Goal: Transaction & Acquisition: Purchase product/service

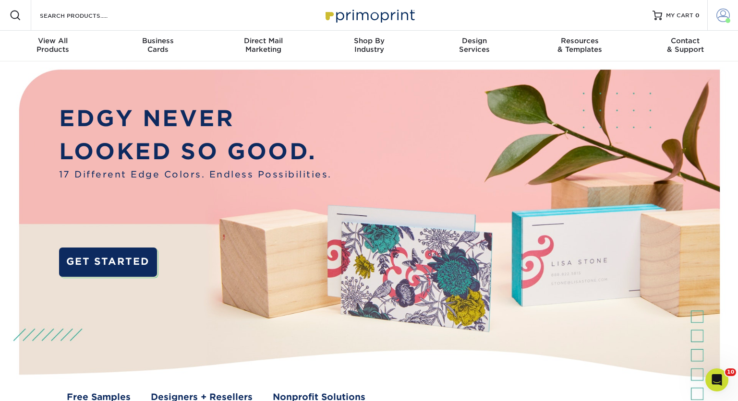
click at [723, 13] on span at bounding box center [722, 15] width 13 height 13
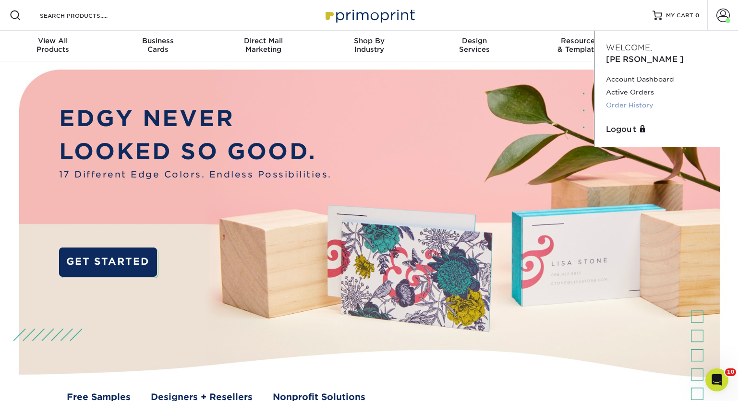
click at [625, 99] on link "Order History" at bounding box center [666, 105] width 121 height 13
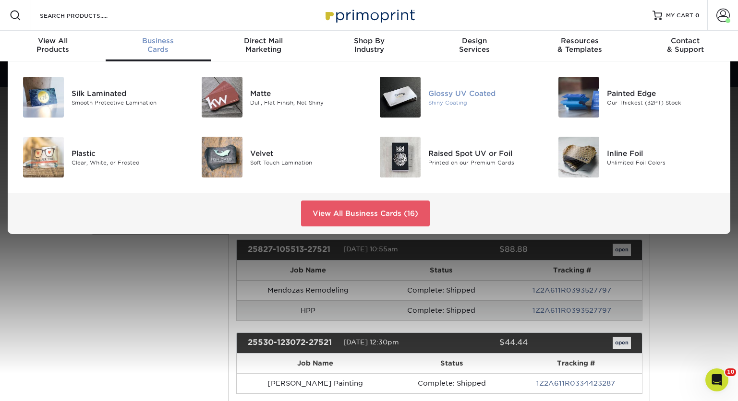
click at [458, 92] on div "Glossy UV Coated" at bounding box center [484, 93] width 112 height 11
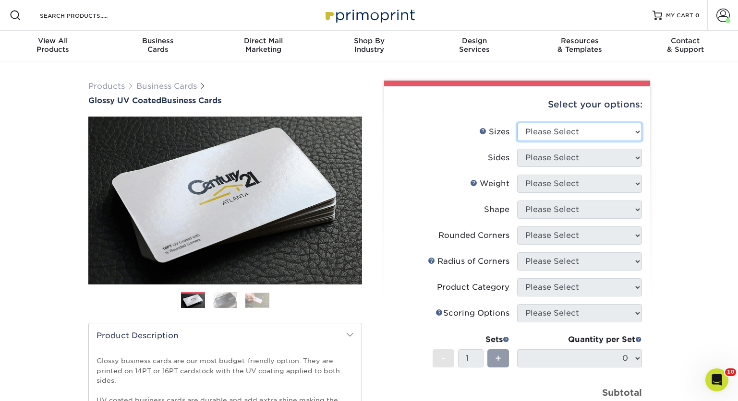
click at [587, 130] on select "Please Select 1.5" x 3.5" - Mini 1.75" x 3.5" - Mini 2" x 2" - Square 2" x 3" -…" at bounding box center [579, 132] width 125 height 18
select select "2.00x3.50"
click at [517, 123] on select "Please Select 1.5" x 3.5" - Mini 1.75" x 3.5" - Mini 2" x 2" - Square 2" x 3" -…" at bounding box center [579, 132] width 125 height 18
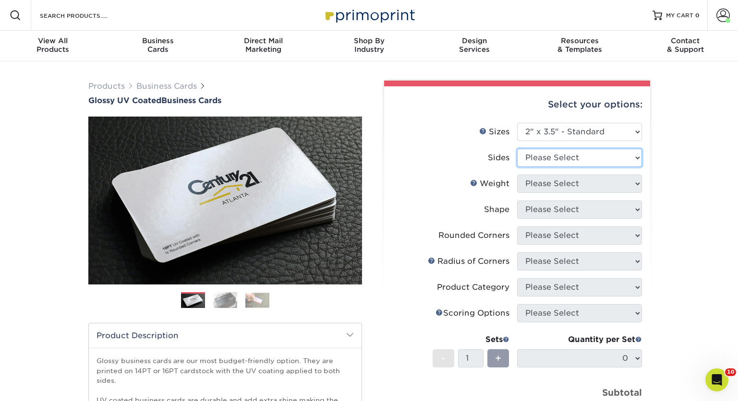
click at [612, 159] on select "Please Select Print Both Sides Print Front Only" at bounding box center [579, 158] width 125 height 18
select select "13abbda7-1d64-4f25-8bb2-c179b224825d"
click at [517, 149] on select "Please Select Print Both Sides Print Front Only" at bounding box center [579, 158] width 125 height 18
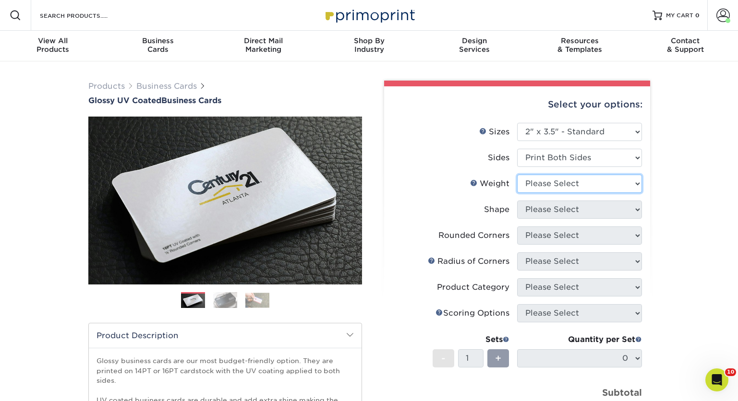
click at [597, 182] on select "Please Select 16PT 14PT" at bounding box center [579, 184] width 125 height 18
select select "14PT"
click at [517, 175] on select "Please Select 16PT 14PT" at bounding box center [579, 184] width 125 height 18
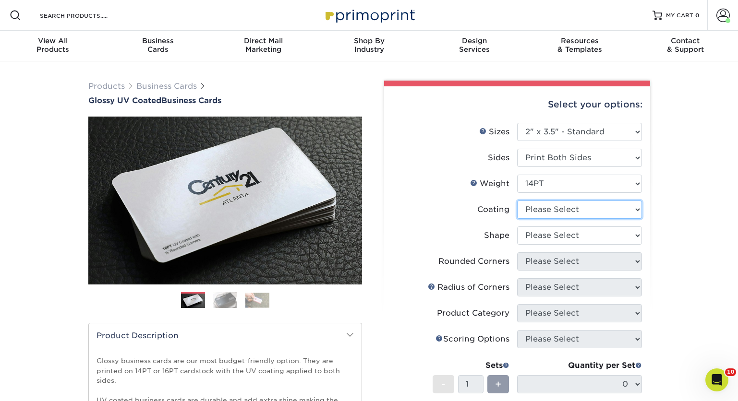
click at [592, 210] on select at bounding box center [579, 210] width 125 height 18
click at [638, 209] on select at bounding box center [579, 210] width 125 height 18
select select "ae367451-b2b8-45df-a344-0f05b6a12993"
click at [517, 201] on select at bounding box center [579, 210] width 125 height 18
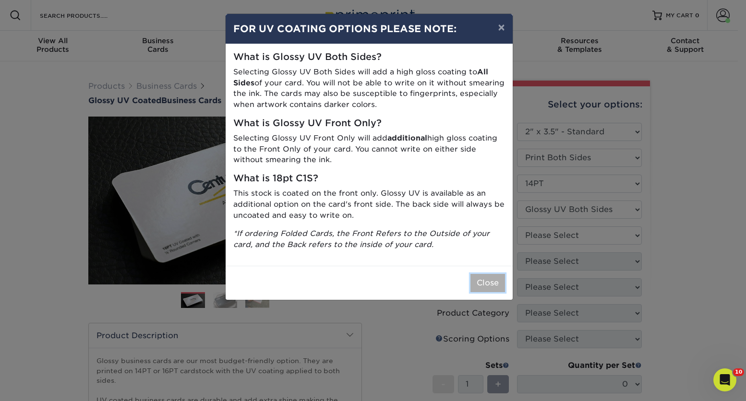
click at [488, 282] on button "Close" at bounding box center [488, 283] width 35 height 18
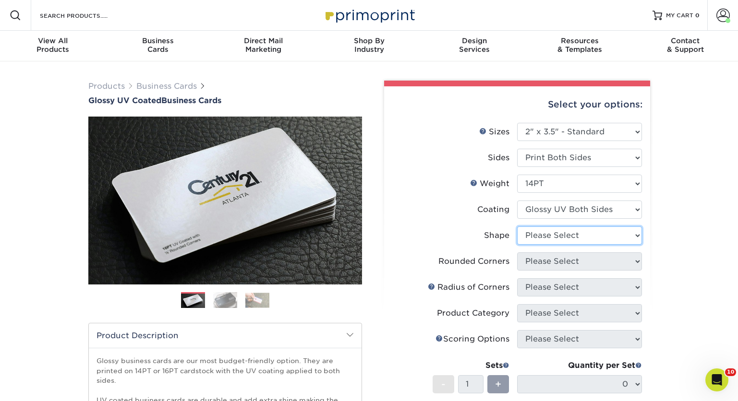
click at [636, 235] on select "Please Select Standard" at bounding box center [579, 236] width 125 height 18
select select "standard"
click at [517, 227] on select "Please Select Standard" at bounding box center [579, 236] width 125 height 18
click at [603, 257] on select "Please Select Yes - Round 2 Corners Yes - Round 4 Corners No" at bounding box center [579, 262] width 125 height 18
select select "0"
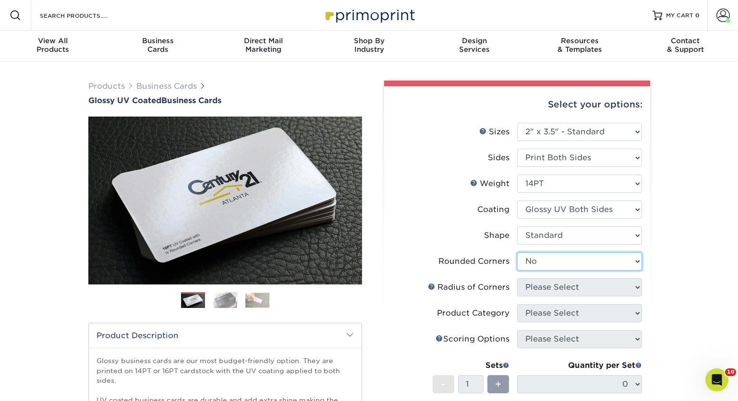
click at [517, 253] on select "Please Select Yes - Round 2 Corners Yes - Round 4 Corners No" at bounding box center [579, 262] width 125 height 18
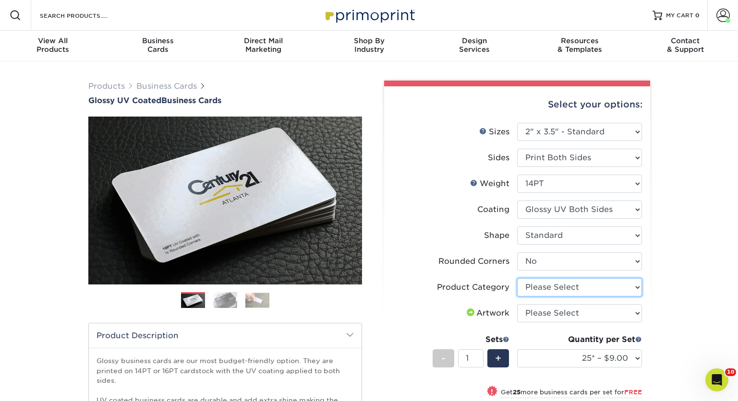
click at [594, 287] on select "Please Select Business Cards" at bounding box center [579, 287] width 125 height 18
select select "3b5148f1-0588-4f88-a218-97bcfdce65c1"
click at [517, 278] on select "Please Select Business Cards" at bounding box center [579, 287] width 125 height 18
click at [589, 312] on select "Please Select I will upload files I need a design - $100" at bounding box center [579, 313] width 125 height 18
select select "upload"
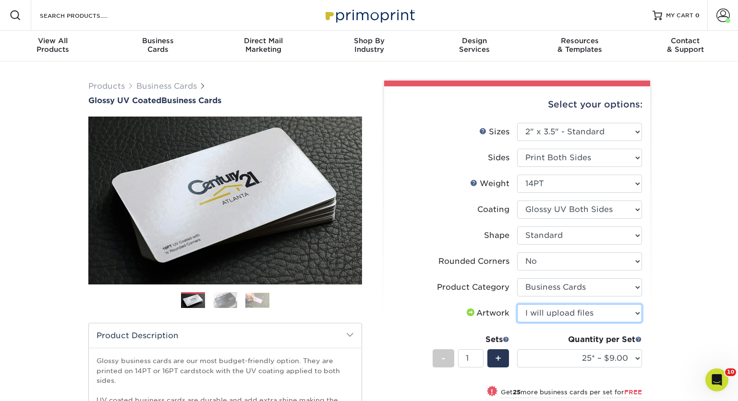
click at [517, 304] on select "Please Select I will upload files I need a design - $100" at bounding box center [579, 313] width 125 height 18
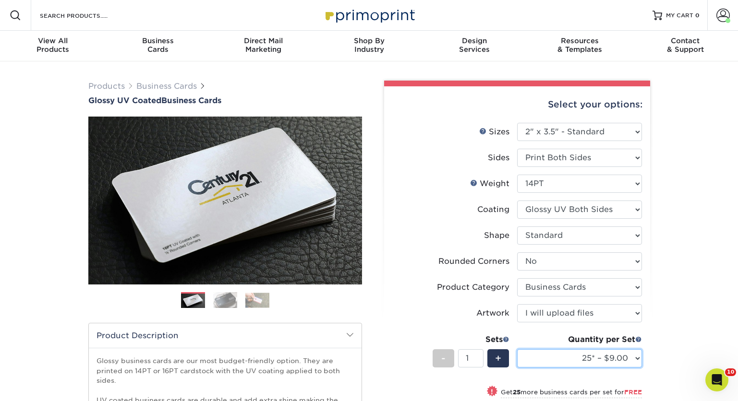
click at [637, 356] on select "25* – $9.00 50* – $9.00 100* – $9.00 250* – $17.00 500 – $33.00 1000 – $42.00 2…" at bounding box center [579, 359] width 125 height 18
select select "500 – $33.00"
click at [517, 350] on select "25* – $9.00 50* – $9.00 100* – $9.00 250* – $17.00 500 – $33.00 1000 – $42.00 2…" at bounding box center [579, 359] width 125 height 18
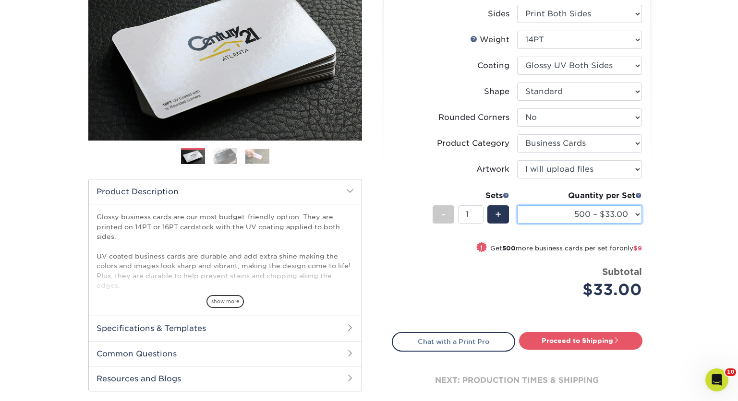
scroll to position [145, 0]
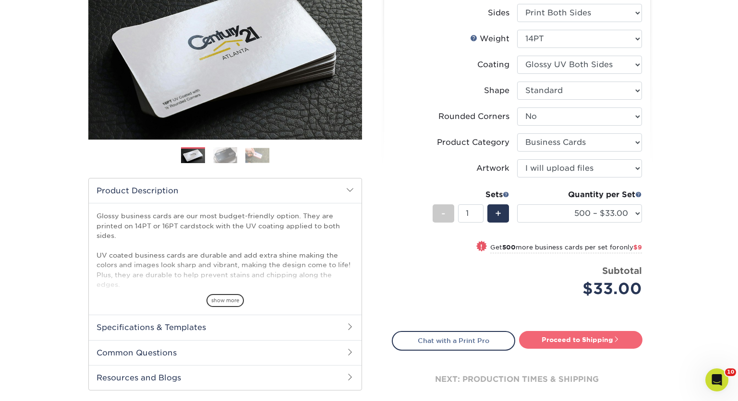
click at [571, 339] on link "Proceed to Shipping" at bounding box center [580, 339] width 123 height 17
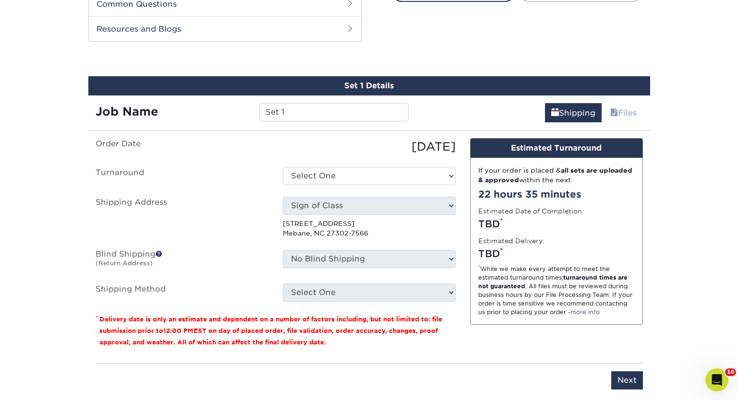
scroll to position [502, 0]
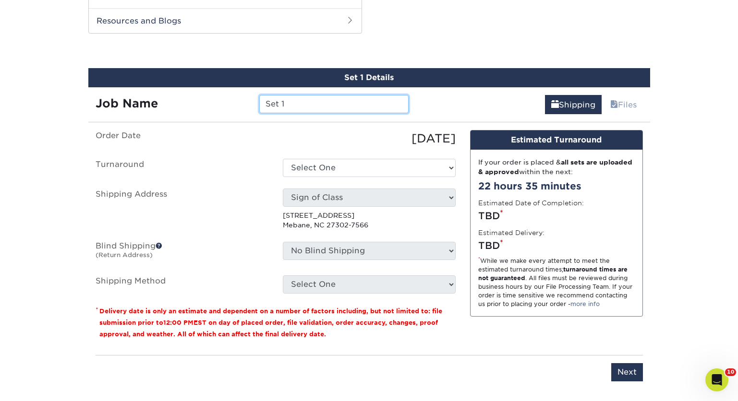
click at [363, 101] on input "Set 1" at bounding box center [333, 104] width 149 height 18
drag, startPoint x: 337, startPoint y: 102, endPoint x: 257, endPoint y: 106, distance: 79.3
click at [257, 106] on div "Set 1" at bounding box center [334, 104] width 164 height 18
drag, startPoint x: 277, startPoint y: 103, endPoint x: 295, endPoint y: 129, distance: 31.3
click at [278, 103] on input "j loxe" at bounding box center [333, 104] width 149 height 18
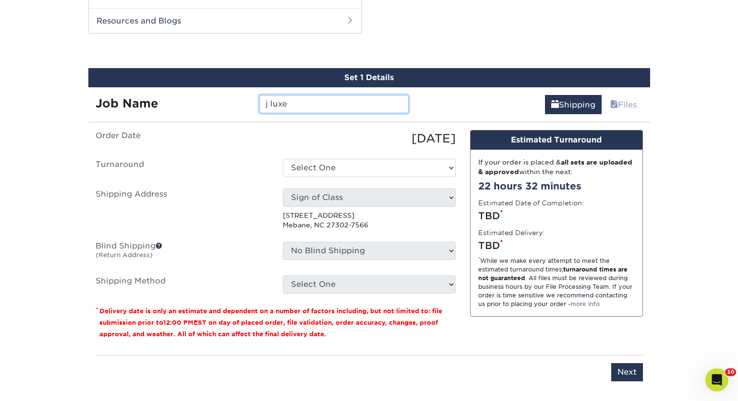
type input "j luxe"
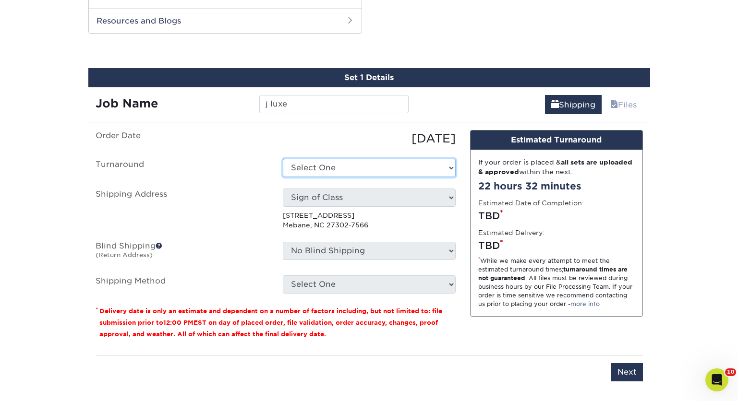
click at [408, 170] on select "Select One 2-4 Business Days 2 Day Next Business Day" at bounding box center [369, 168] width 173 height 18
select select "17ced933-8ee2-4716-9748-db48f0cdea7b"
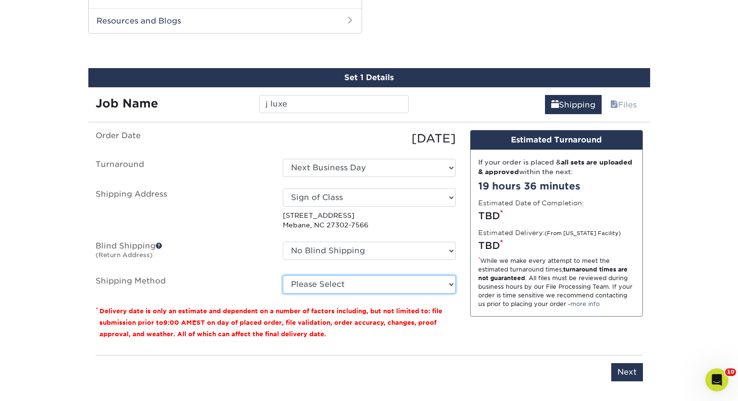
click at [452, 285] on select "Please Select Ground Shipping (+$8.96) 3 Day Shipping Service (+$20.06) 2 Day A…" at bounding box center [369, 285] width 173 height 18
select select "03"
click at [283, 276] on select "Please Select Ground Shipping (+$8.96) 3 Day Shipping Service (+$20.06) 2 Day A…" at bounding box center [369, 285] width 173 height 18
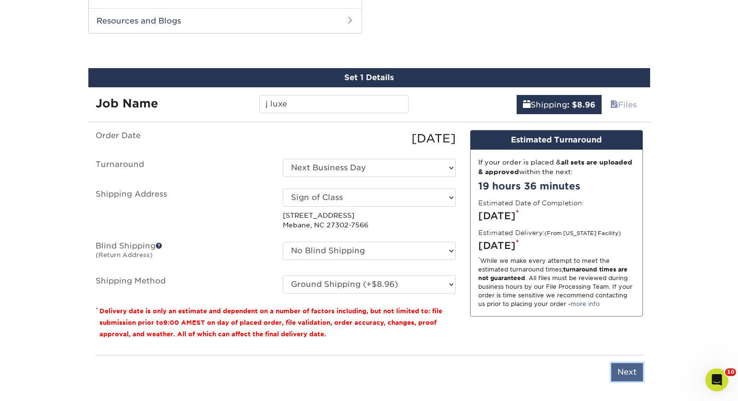
click at [625, 371] on input "Next" at bounding box center [627, 372] width 32 height 18
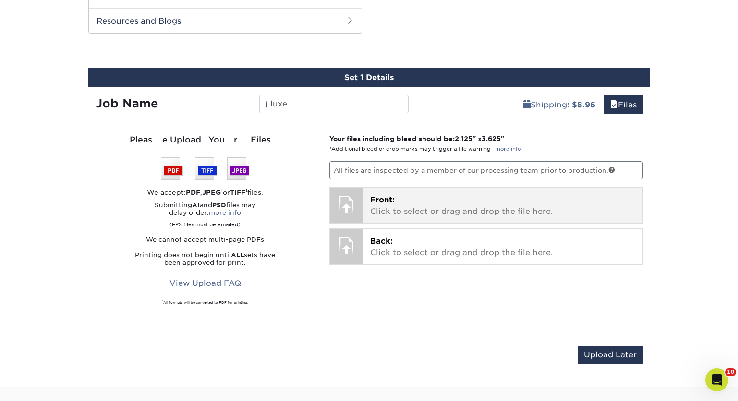
click at [468, 203] on p "Front: Click to select or drag and drop the file here." at bounding box center [503, 205] width 266 height 23
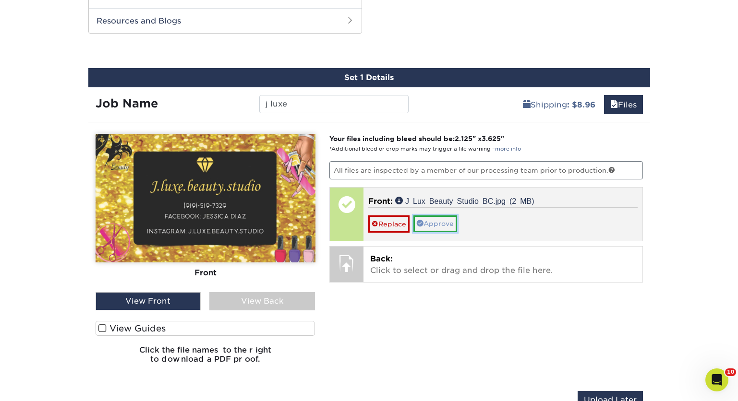
click at [436, 223] on link "Approve" at bounding box center [435, 224] width 44 height 16
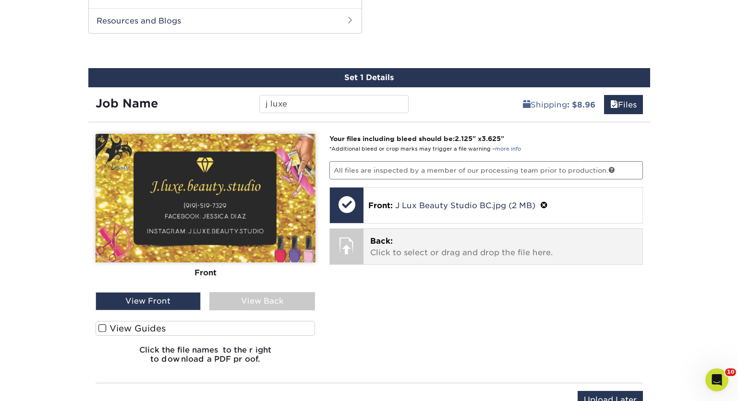
click at [426, 252] on p "Back: Click to select or drag and drop the file here." at bounding box center [503, 247] width 266 height 23
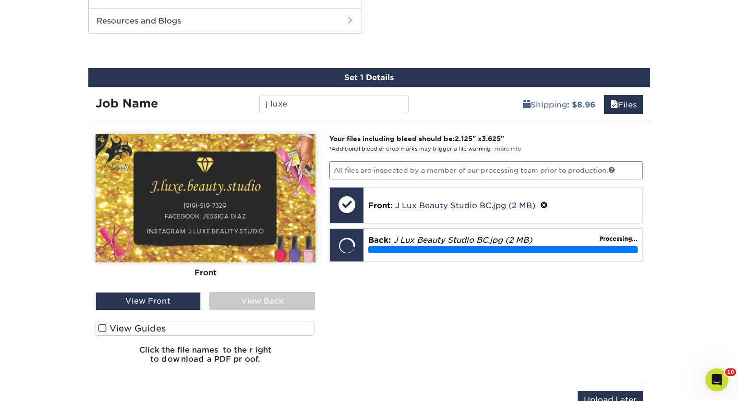
click at [262, 300] on div "View Back" at bounding box center [262, 301] width 106 height 18
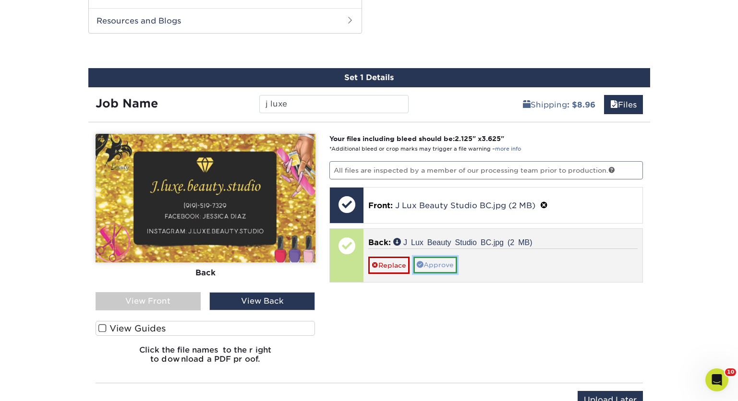
click at [442, 264] on link "Approve" at bounding box center [435, 265] width 44 height 16
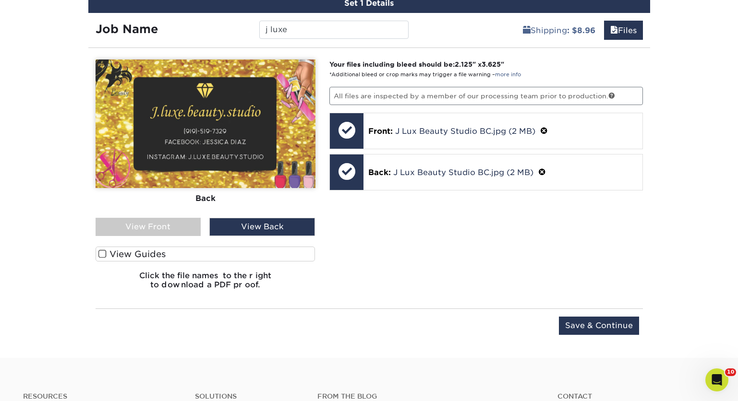
scroll to position [578, 0]
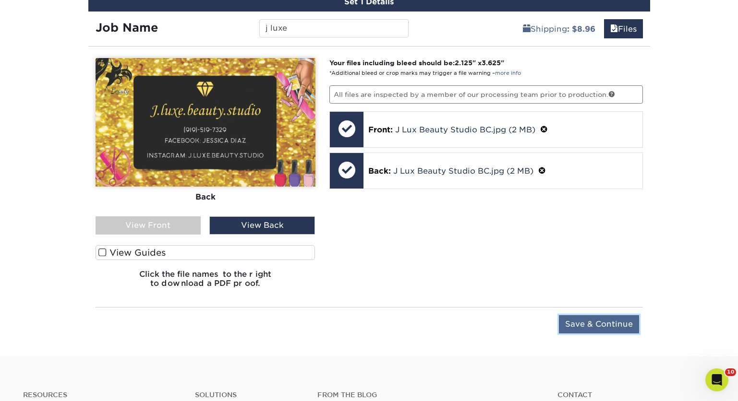
click at [596, 325] on input "Save & Continue" at bounding box center [599, 324] width 80 height 18
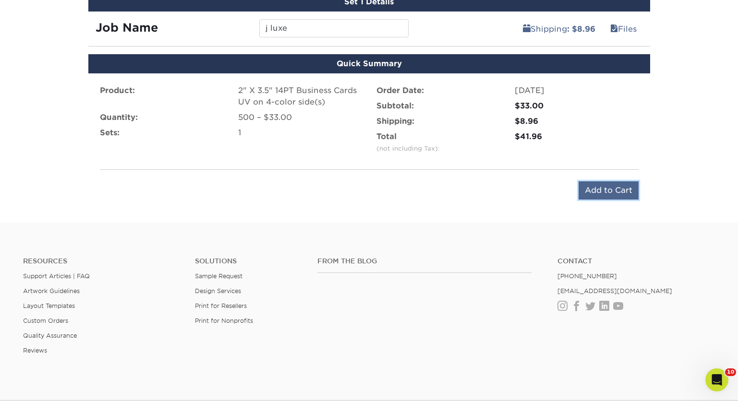
click at [608, 190] on input "Add to Cart" at bounding box center [609, 190] width 60 height 18
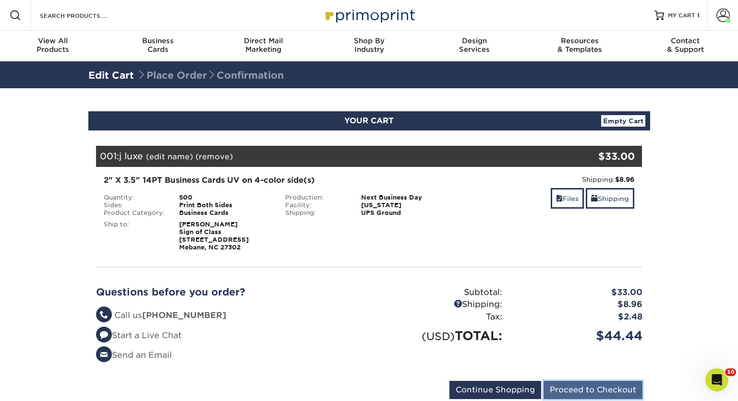
click at [588, 389] on input "Proceed to Checkout" at bounding box center [593, 390] width 99 height 18
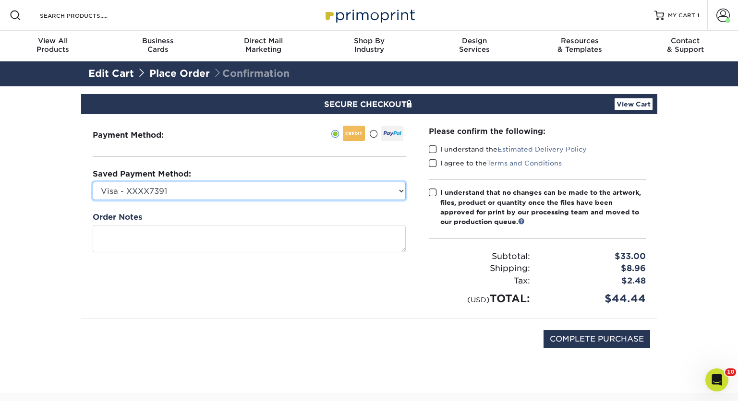
click at [400, 191] on select "Visa - XXXX7391 Visa - XXXX4679 Visa - XXXX3331 Visa - XXXX6087 New Credit Card" at bounding box center [249, 191] width 313 height 18
select select "71823"
click at [93, 182] on select "Visa - XXXX7391 Visa - XXXX4679 Visa - XXXX3331 Visa - XXXX6087 New Credit Card" at bounding box center [249, 191] width 313 height 18
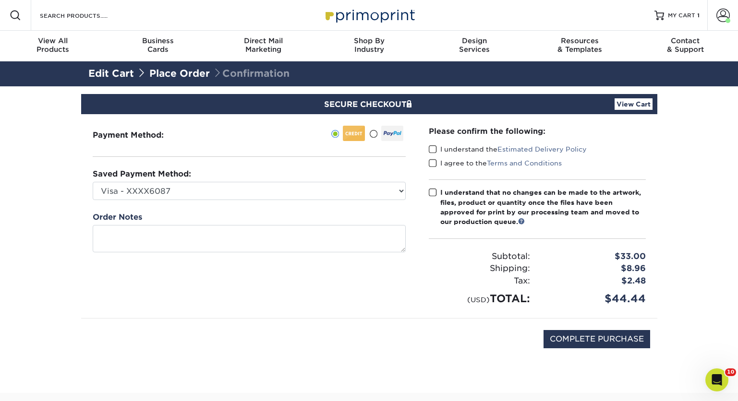
click at [432, 149] on span at bounding box center [433, 149] width 8 height 9
click at [0, 0] on input "I understand the Estimated Delivery Policy" at bounding box center [0, 0] width 0 height 0
click at [433, 164] on span at bounding box center [433, 163] width 8 height 9
click at [0, 0] on input "I agree to the Terms and Conditions" at bounding box center [0, 0] width 0 height 0
click at [432, 193] on span at bounding box center [433, 192] width 8 height 9
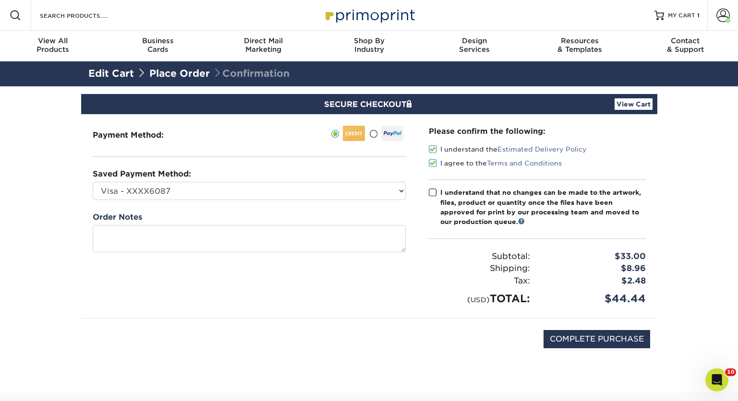
click at [0, 0] on input "I understand that no changes can be made to the artwork, files, product or quan…" at bounding box center [0, 0] width 0 height 0
click at [588, 338] on input "COMPLETE PURCHASE" at bounding box center [597, 339] width 107 height 18
type input "PROCESSING, PLEASE WAIT..."
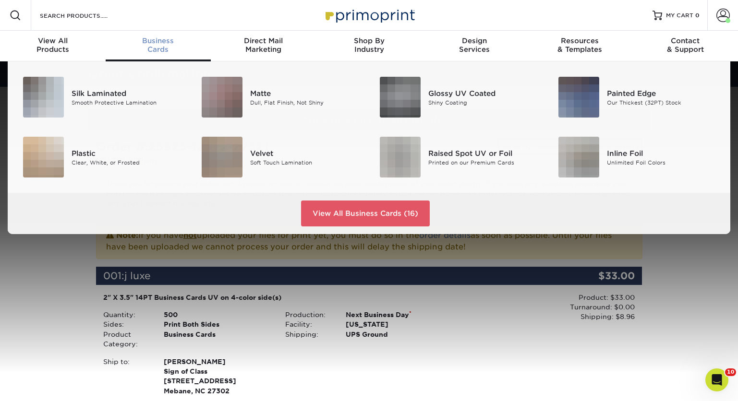
click at [158, 40] on span "Business" at bounding box center [159, 40] width 106 height 9
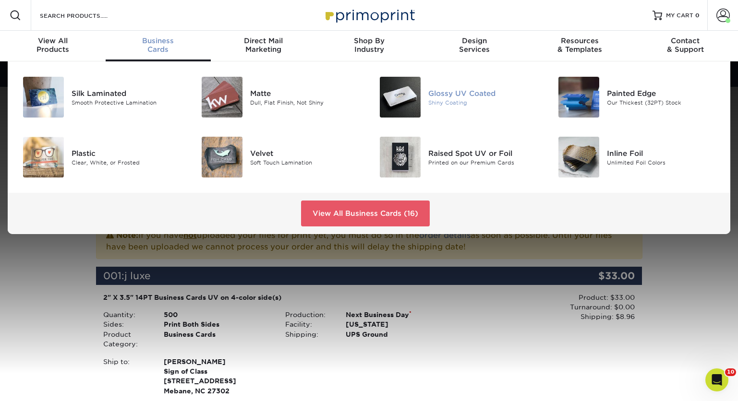
click at [451, 93] on div "Glossy UV Coated" at bounding box center [484, 93] width 112 height 11
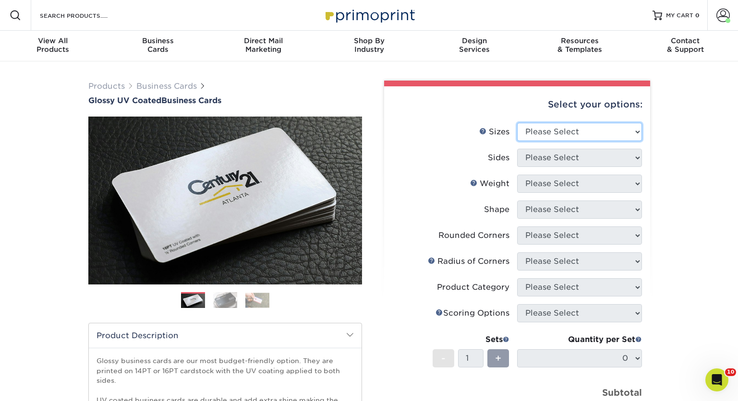
click at [637, 131] on select "Please Select 1.5" x 3.5" - Mini 1.75" x 3.5" - Mini 2" x 2" - Square 2" x 3" -…" at bounding box center [579, 132] width 125 height 18
select select "2.00x3.50"
click at [517, 123] on select "Please Select 1.5" x 3.5" - Mini 1.75" x 3.5" - Mini 2" x 2" - Square 2" x 3" -…" at bounding box center [579, 132] width 125 height 18
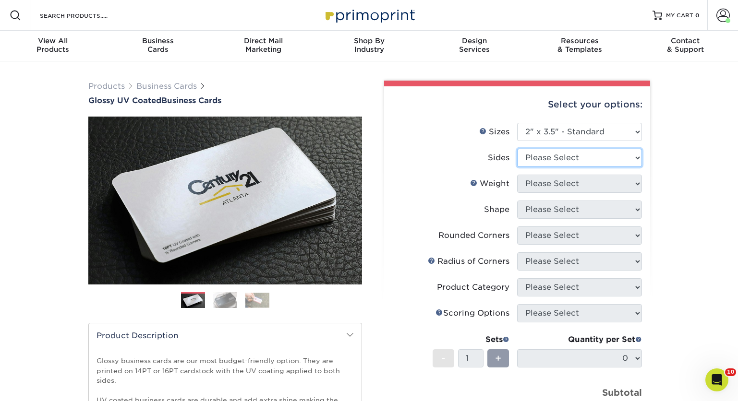
click at [602, 158] on select "Please Select Print Both Sides Print Front Only" at bounding box center [579, 158] width 125 height 18
select select "13abbda7-1d64-4f25-8bb2-c179b224825d"
click at [517, 149] on select "Please Select Print Both Sides Print Front Only" at bounding box center [579, 158] width 125 height 18
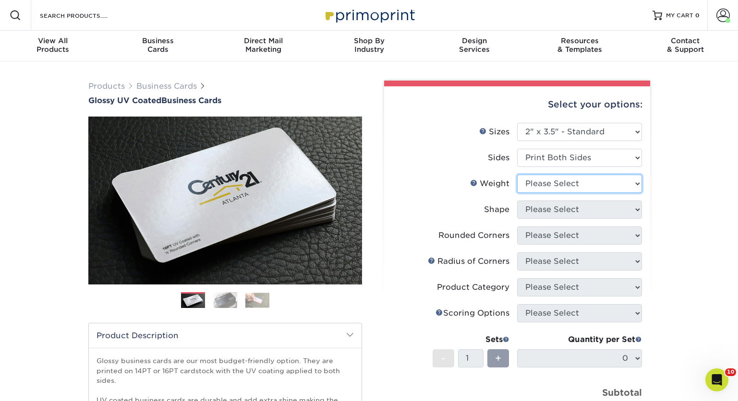
click at [596, 182] on select "Please Select 16PT 14PT" at bounding box center [579, 184] width 125 height 18
select select "14PT"
click at [517, 175] on select "Please Select 16PT 14PT" at bounding box center [579, 184] width 125 height 18
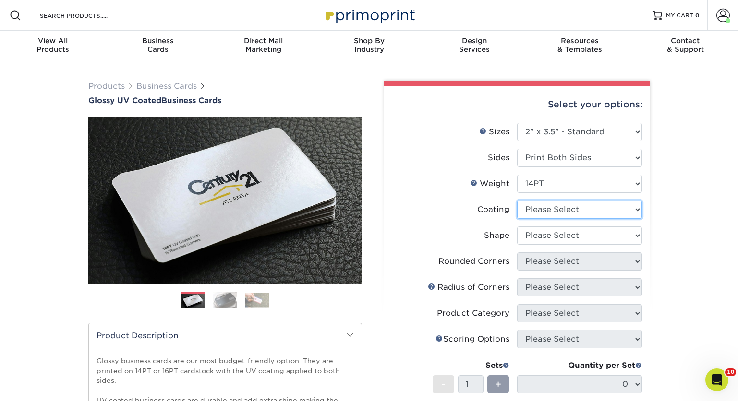
click at [604, 211] on select at bounding box center [579, 210] width 125 height 18
select select "ae367451-b2b8-45df-a344-0f05b6a12993"
click at [517, 201] on select at bounding box center [579, 210] width 125 height 18
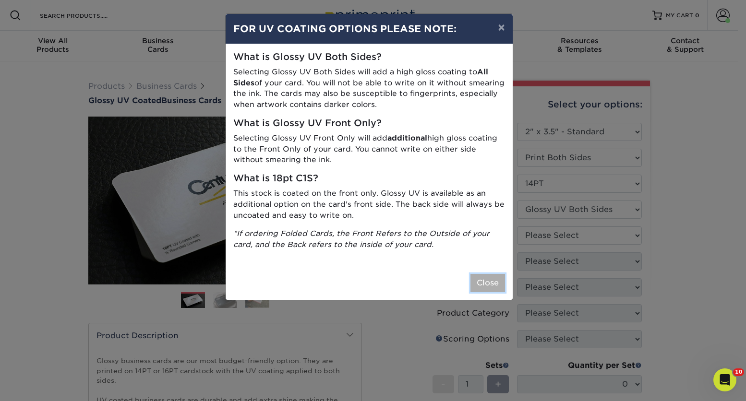
click at [484, 282] on button "Close" at bounding box center [488, 283] width 35 height 18
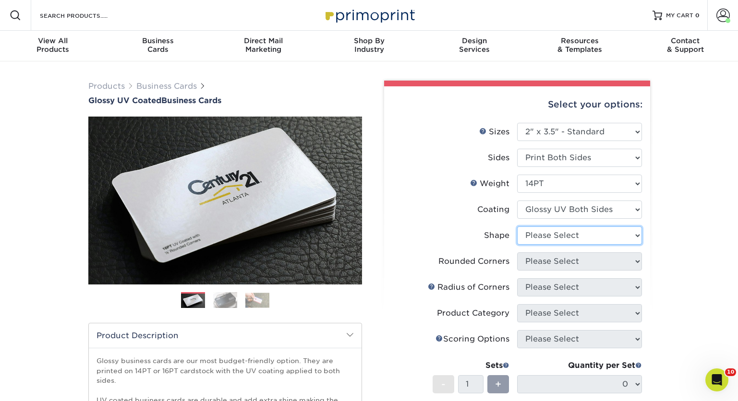
click at [638, 235] on select "Please Select Standard" at bounding box center [579, 236] width 125 height 18
select select "standard"
click at [517, 227] on select "Please Select Standard" at bounding box center [579, 236] width 125 height 18
click at [600, 261] on select "Please Select Yes - Round 2 Corners Yes - Round 4 Corners No" at bounding box center [579, 262] width 125 height 18
select select "0"
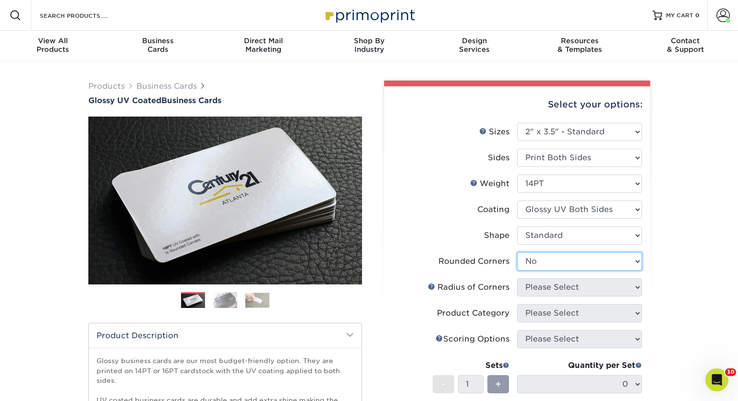
click at [517, 253] on select "Please Select Yes - Round 2 Corners Yes - Round 4 Corners No" at bounding box center [579, 262] width 125 height 18
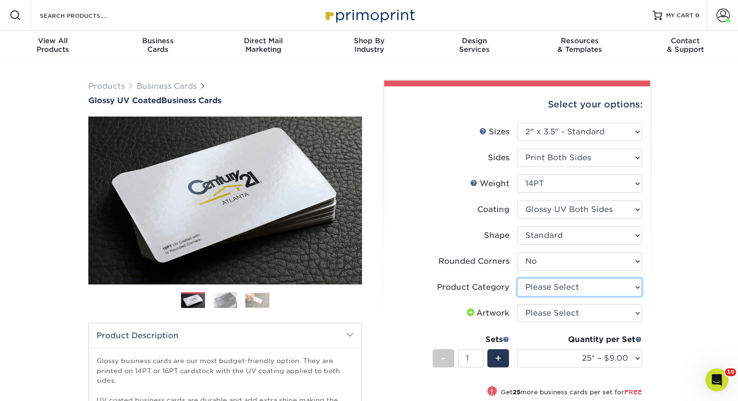
click at [559, 287] on select "Please Select Business Cards" at bounding box center [579, 287] width 125 height 18
select select "3b5148f1-0588-4f88-a218-97bcfdce65c1"
click at [517, 278] on select "Please Select Business Cards" at bounding box center [579, 287] width 125 height 18
click at [596, 311] on select "Please Select I will upload files I need a design - $100" at bounding box center [579, 313] width 125 height 18
select select "upload"
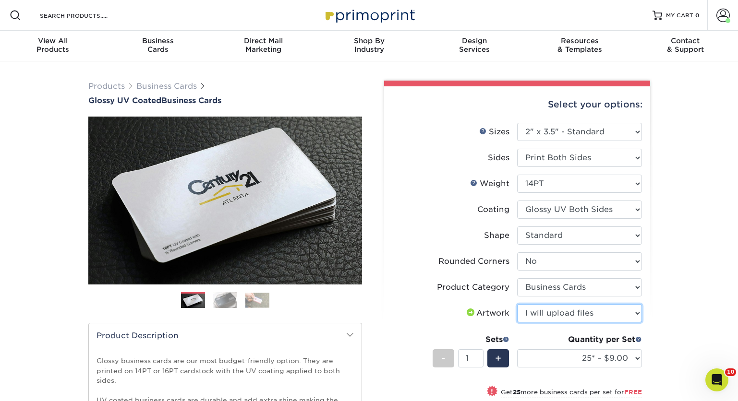
click at [517, 304] on select "Please Select I will upload files I need a design - $100" at bounding box center [579, 313] width 125 height 18
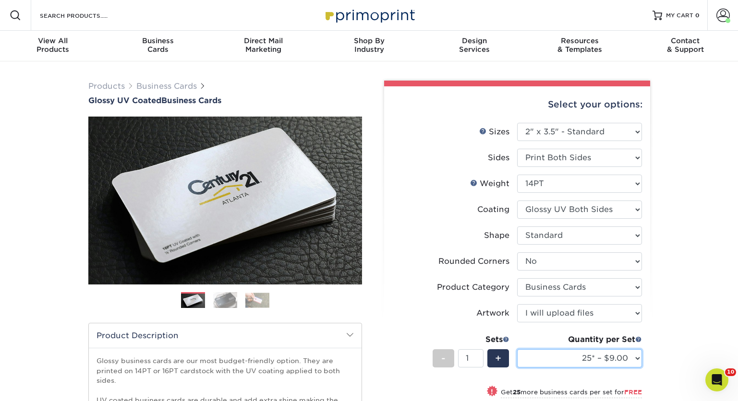
click at [638, 357] on select "25* – $9.00 50* – $9.00 100* – $9.00 250* – $17.00 500 – $33.00 1000 – $42.00 2…" at bounding box center [579, 359] width 125 height 18
select select "500 – $33.00"
click at [517, 350] on select "25* – $9.00 50* – $9.00 100* – $9.00 250* – $17.00 500 – $33.00 1000 – $42.00 2…" at bounding box center [579, 359] width 125 height 18
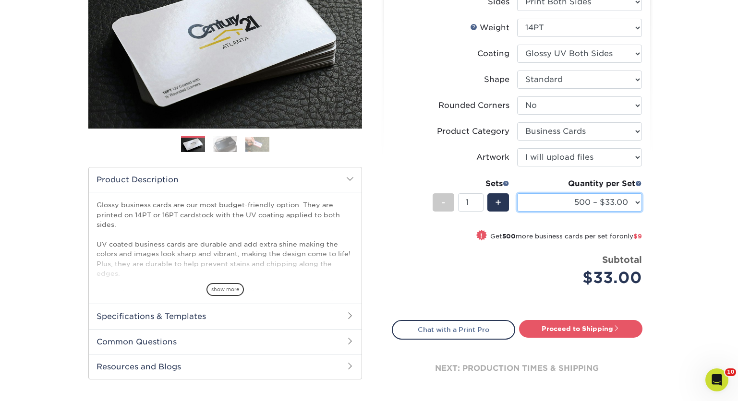
scroll to position [157, 0]
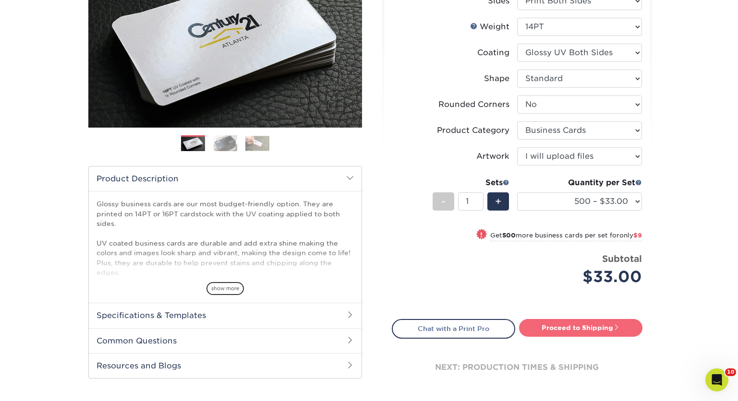
click at [580, 329] on link "Proceed to Shipping" at bounding box center [580, 327] width 123 height 17
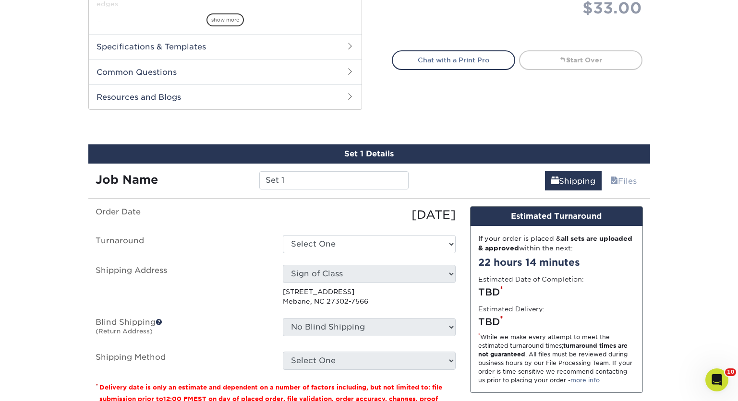
scroll to position [502, 0]
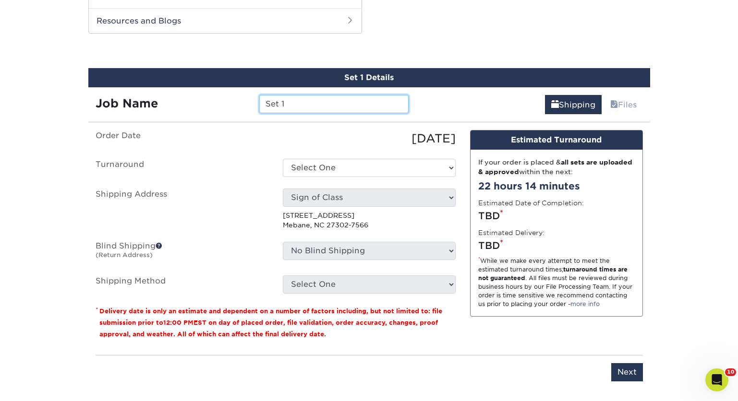
drag, startPoint x: 305, startPoint y: 102, endPoint x: 249, endPoint y: 98, distance: 55.8
click at [249, 98] on div "Job Name Set 1" at bounding box center [252, 104] width 328 height 18
type input "epoxy"
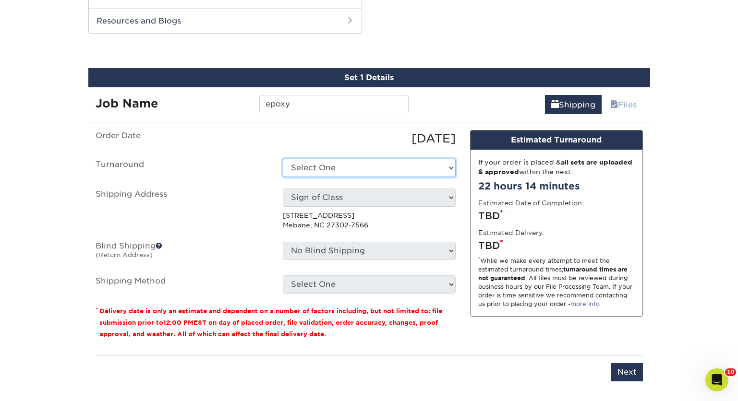
click at [363, 163] on select "Select One 2-4 Business Days 2 Day Next Business Day" at bounding box center [369, 168] width 173 height 18
select select "17ced933-8ee2-4716-9748-db48f0cdea7b"
click at [366, 195] on select "Select One Jeronimo Quinteros Ship to Sign of Class + Add New Address" at bounding box center [369, 198] width 173 height 18
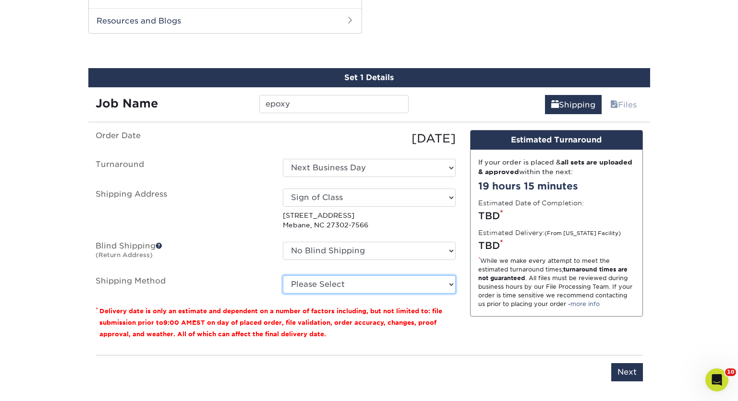
click at [448, 285] on select "Please Select Ground Shipping (+$8.96) 3 Day Shipping Service (+$20.06) 2 Day A…" at bounding box center [369, 285] width 173 height 18
select select "03"
click at [283, 276] on select "Please Select Ground Shipping (+$8.96) 3 Day Shipping Service (+$20.06) 2 Day A…" at bounding box center [369, 285] width 173 height 18
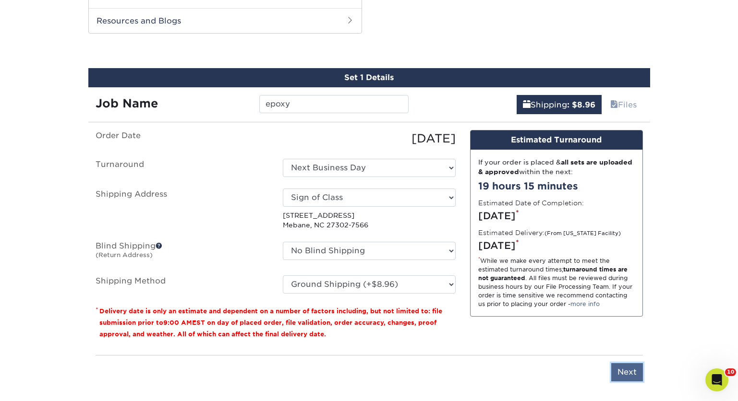
click at [628, 371] on input "Next" at bounding box center [627, 372] width 32 height 18
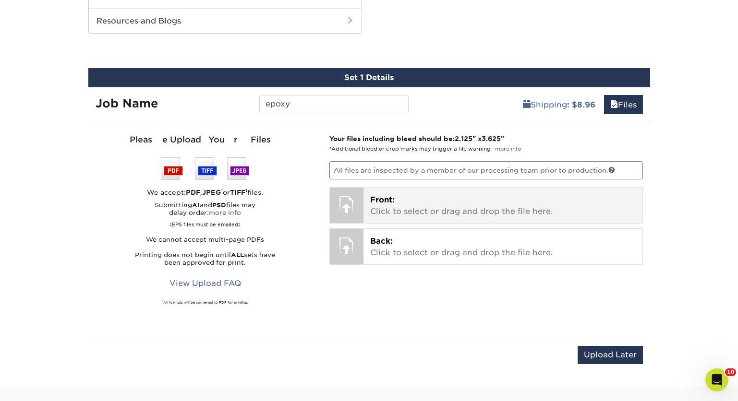
click at [406, 195] on p "Front: Click to select or drag and drop the file here." at bounding box center [503, 205] width 266 height 23
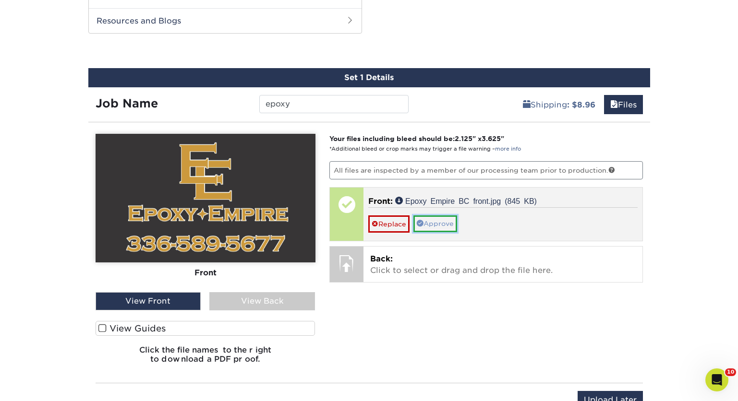
click at [439, 223] on link "Approve" at bounding box center [435, 224] width 44 height 16
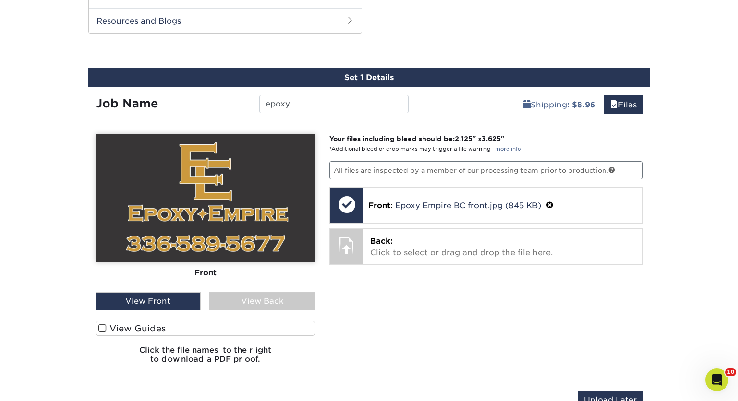
click at [258, 299] on div "View Back" at bounding box center [262, 301] width 106 height 18
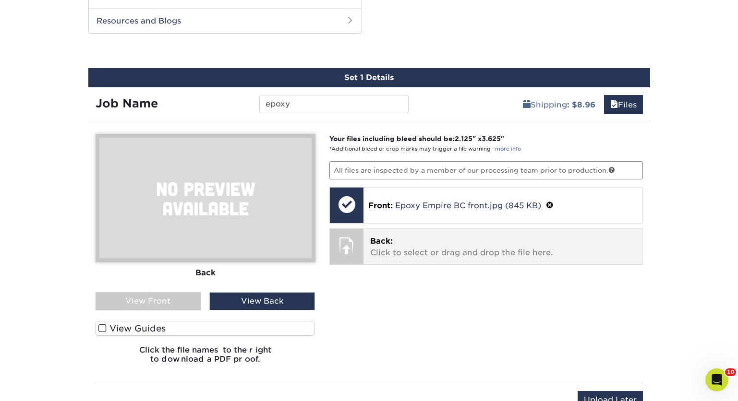
click at [416, 255] on p "Back: Click to select or drag and drop the file here." at bounding box center [503, 247] width 266 height 23
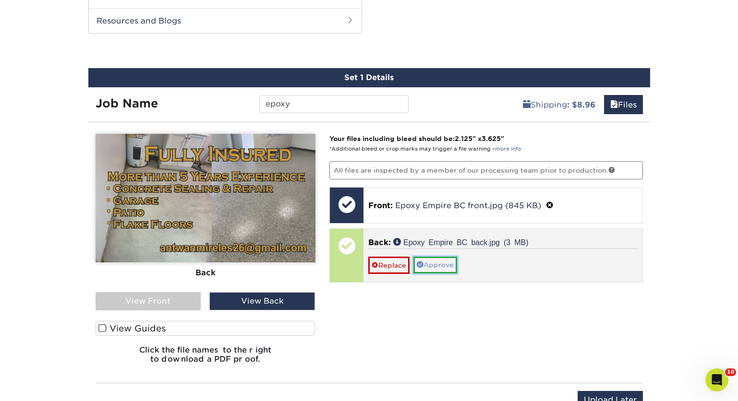
click at [437, 264] on link "Approve" at bounding box center [435, 265] width 44 height 16
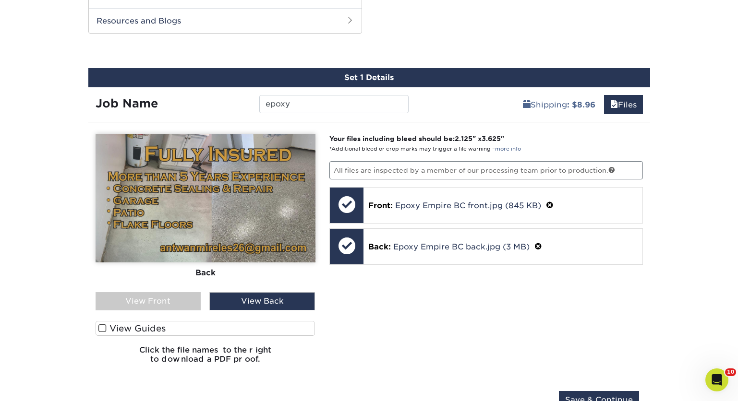
click at [168, 299] on div "View Front" at bounding box center [149, 301] width 106 height 18
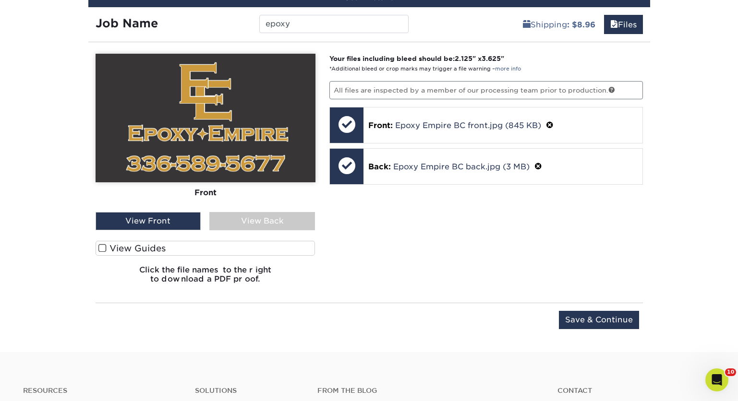
scroll to position [592, 0]
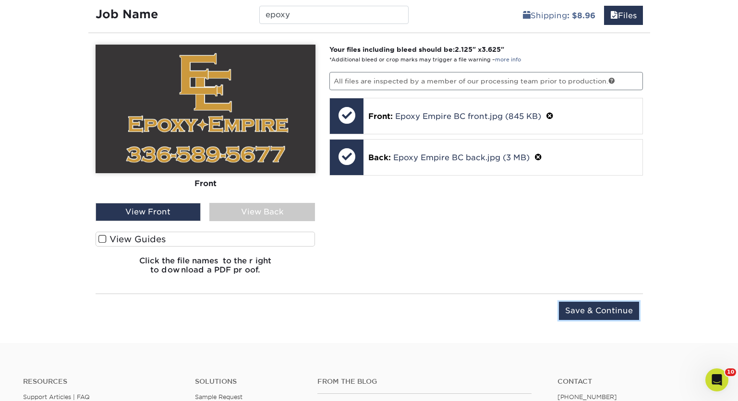
click at [592, 310] on input "Save & Continue" at bounding box center [599, 311] width 80 height 18
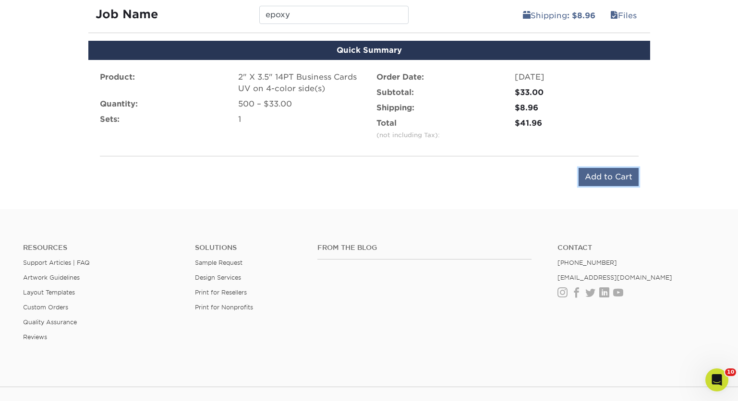
click at [608, 177] on input "Add to Cart" at bounding box center [609, 177] width 60 height 18
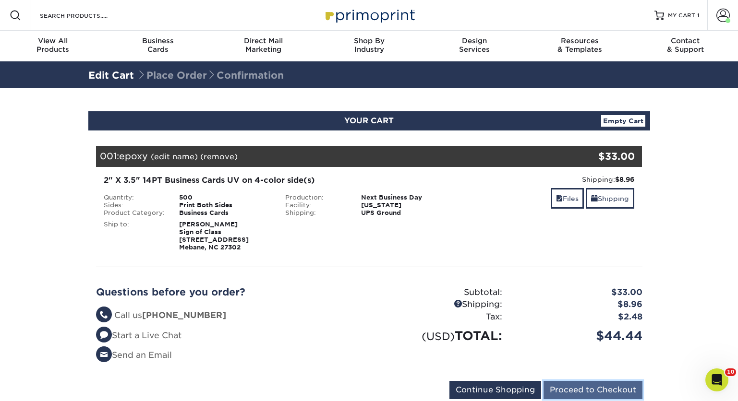
click at [589, 387] on input "Proceed to Checkout" at bounding box center [593, 390] width 99 height 18
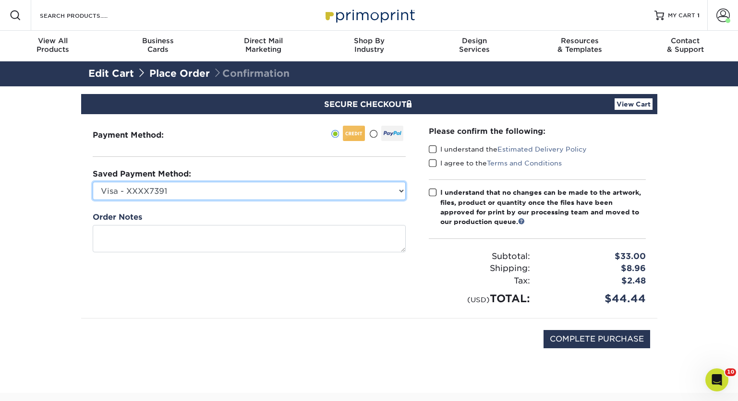
click at [400, 189] on select "Visa - XXXX7391 Visa - XXXX4679 Visa - XXXX3331 Visa - XXXX6087 New Credit Card" at bounding box center [249, 191] width 313 height 18
select select "71823"
click at [93, 182] on select "Visa - XXXX7391 Visa - XXXX4679 Visa - XXXX3331 Visa - XXXX6087 New Credit Card" at bounding box center [249, 191] width 313 height 18
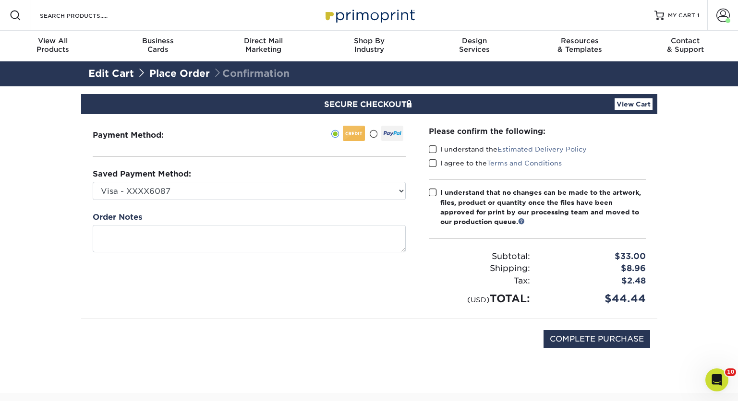
click at [435, 147] on span at bounding box center [433, 149] width 8 height 9
click at [0, 0] on input "I understand the Estimated Delivery Policy" at bounding box center [0, 0] width 0 height 0
click at [432, 162] on span at bounding box center [433, 163] width 8 height 9
click at [0, 0] on input "I agree to the Terms and Conditions" at bounding box center [0, 0] width 0 height 0
click at [432, 193] on span at bounding box center [433, 192] width 8 height 9
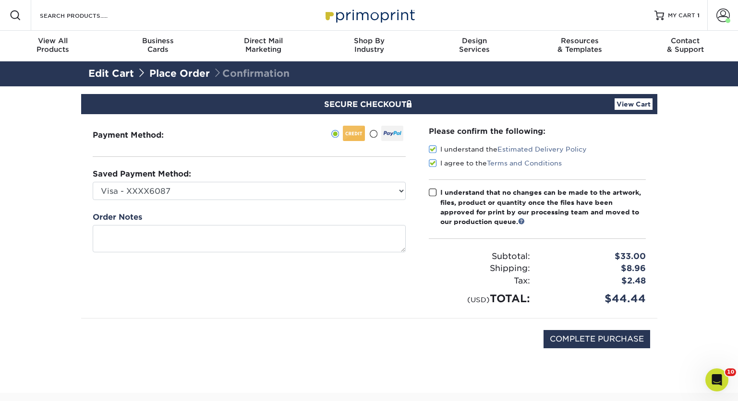
click at [0, 0] on input "I understand that no changes can be made to the artwork, files, product or quan…" at bounding box center [0, 0] width 0 height 0
click at [592, 337] on input "COMPLETE PURCHASE" at bounding box center [597, 339] width 107 height 18
type input "PROCESSING, PLEASE WAIT..."
